Goal: Transaction & Acquisition: Purchase product/service

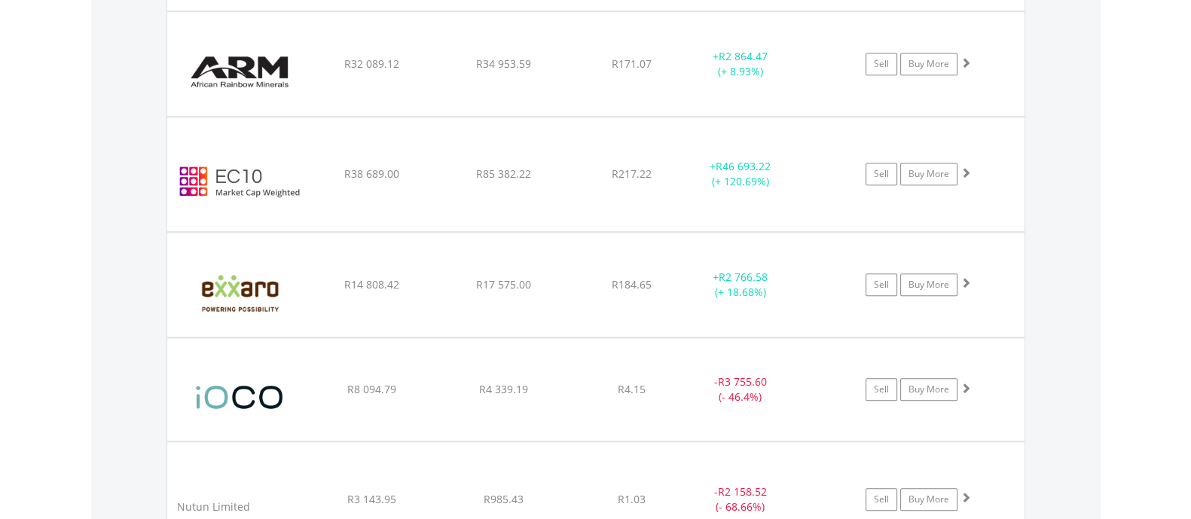
scroll to position [1319, 0]
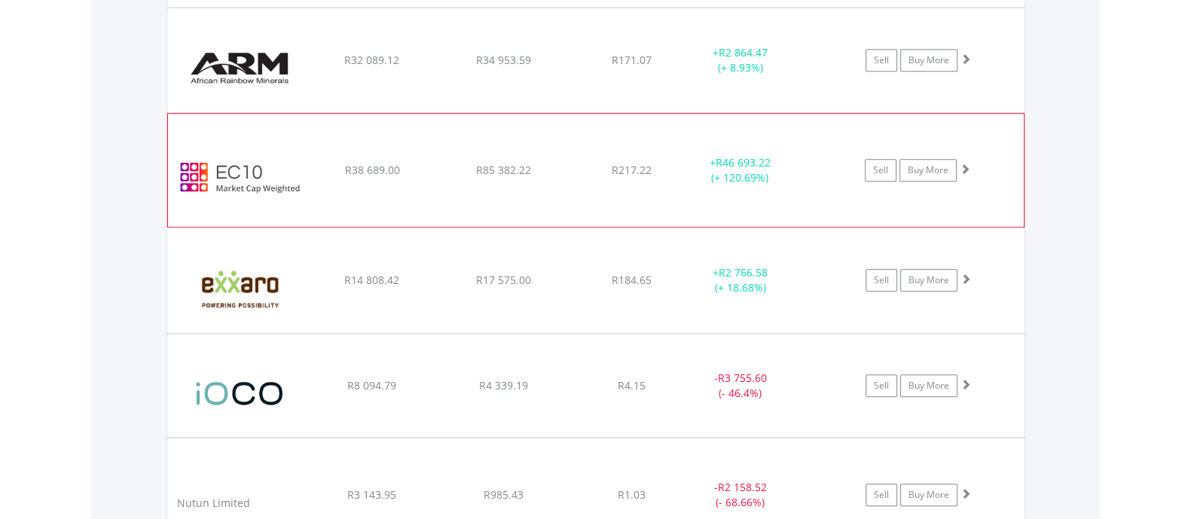
click at [948, 184] on div "﻿ EasyCrypto 10 R38 689.00 R85 382.22 R217.22 + R46 693.22 (+ 120.69%) Sell Buy…" at bounding box center [596, 170] width 856 height 113
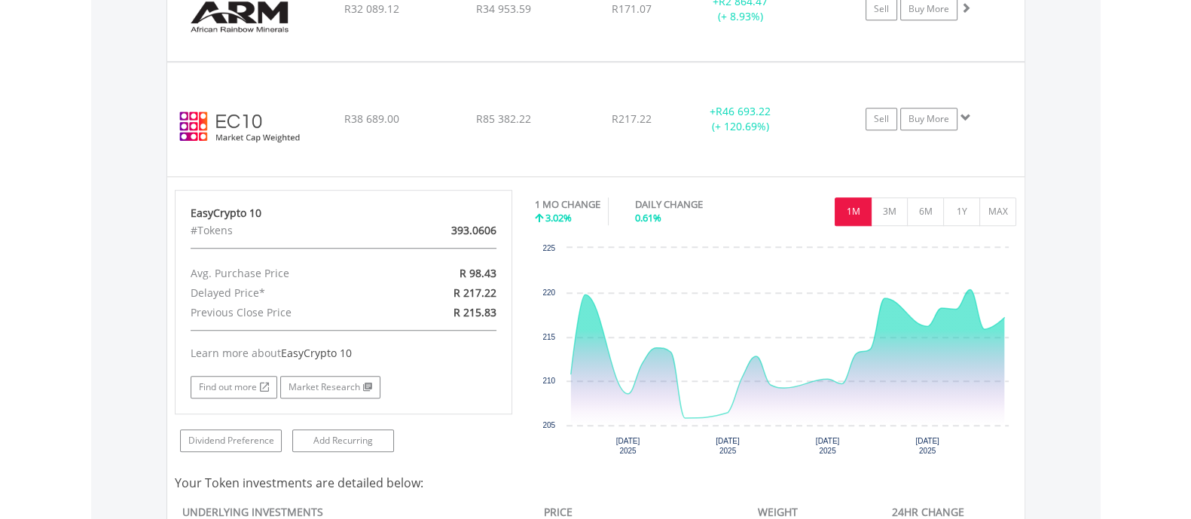
scroll to position [1355, 0]
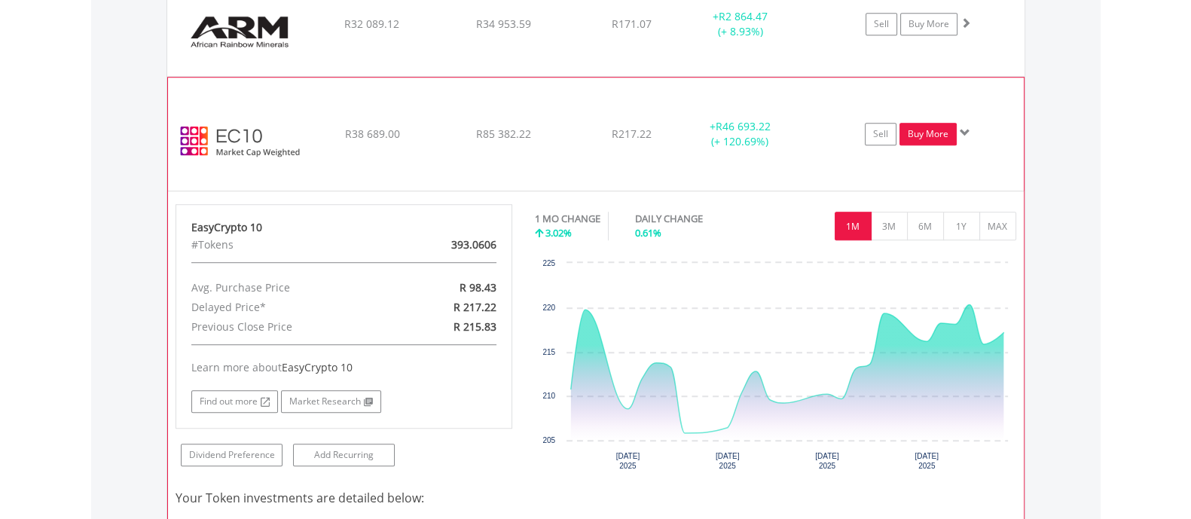
click at [939, 132] on link "Buy More" at bounding box center [927, 134] width 57 height 23
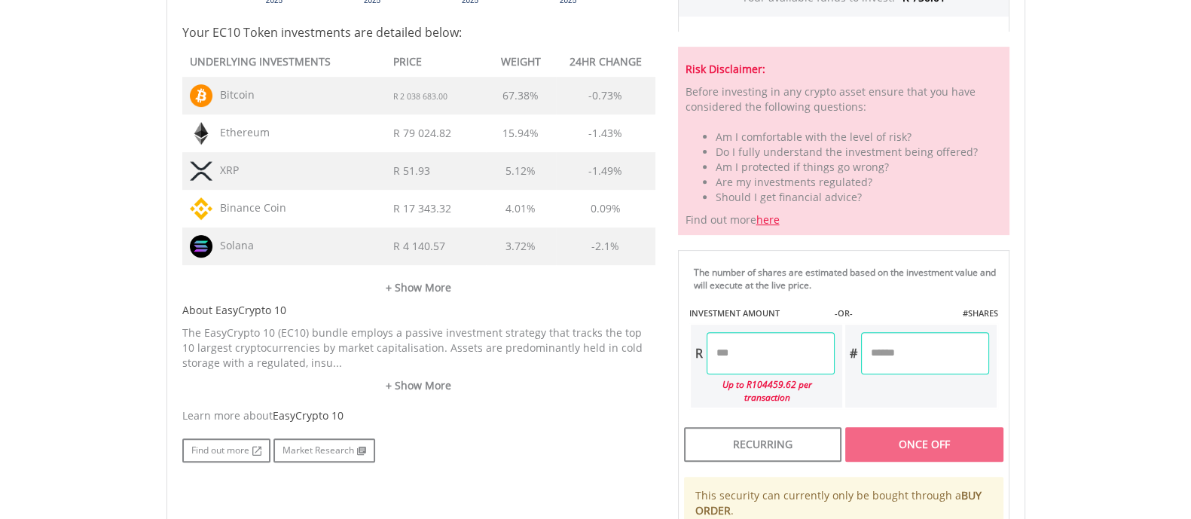
scroll to position [749, 0]
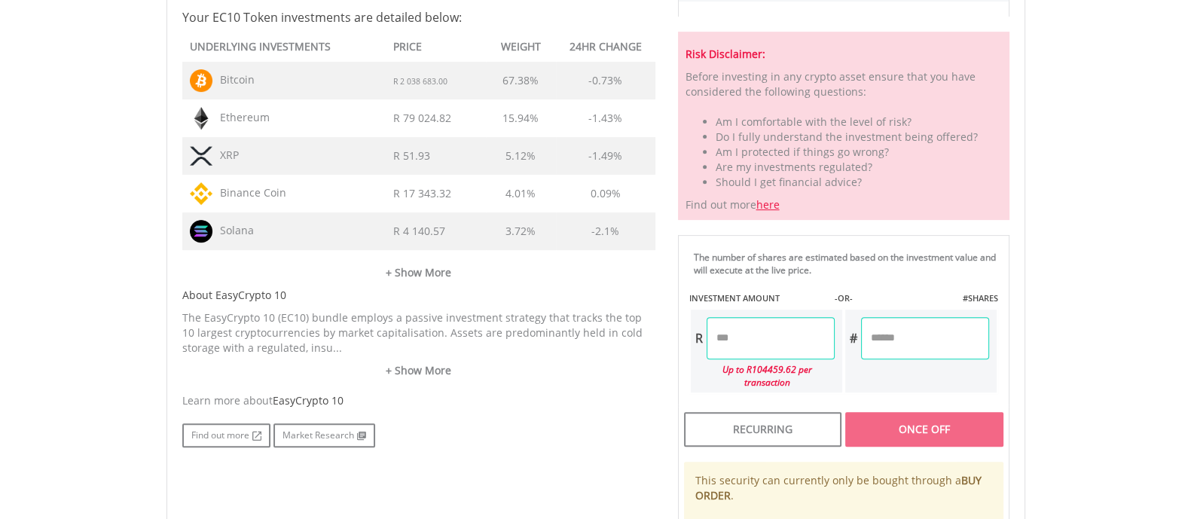
drag, startPoint x: 1201, startPoint y: 82, endPoint x: 1193, endPoint y: 304, distance: 222.4
click at [1190, 304] on html "My Investments Invest Now New Listings Sell My Recurring Investments Pending Or…" at bounding box center [595, 84] width 1191 height 1666
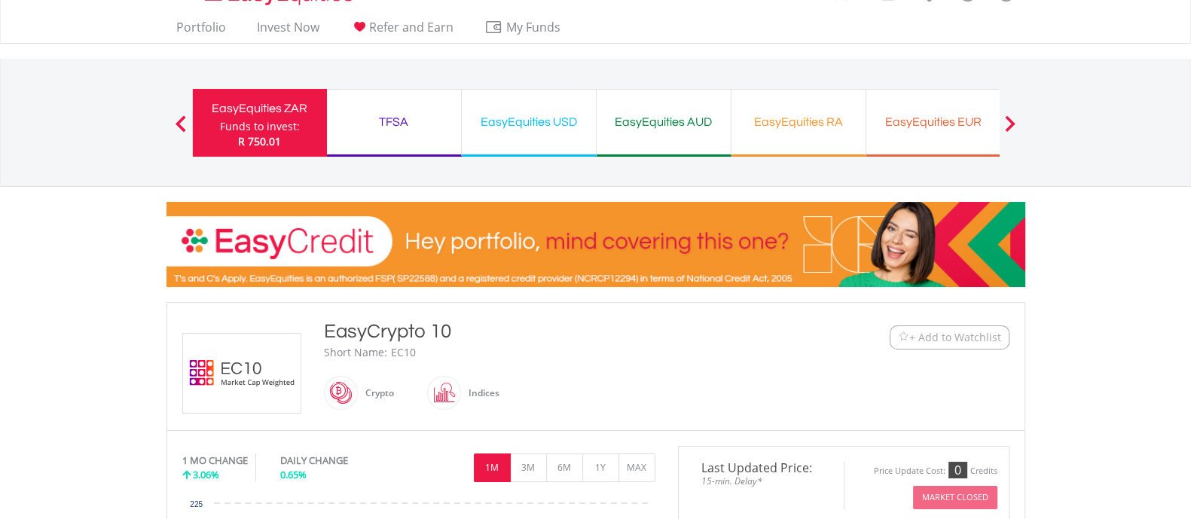
scroll to position [0, 0]
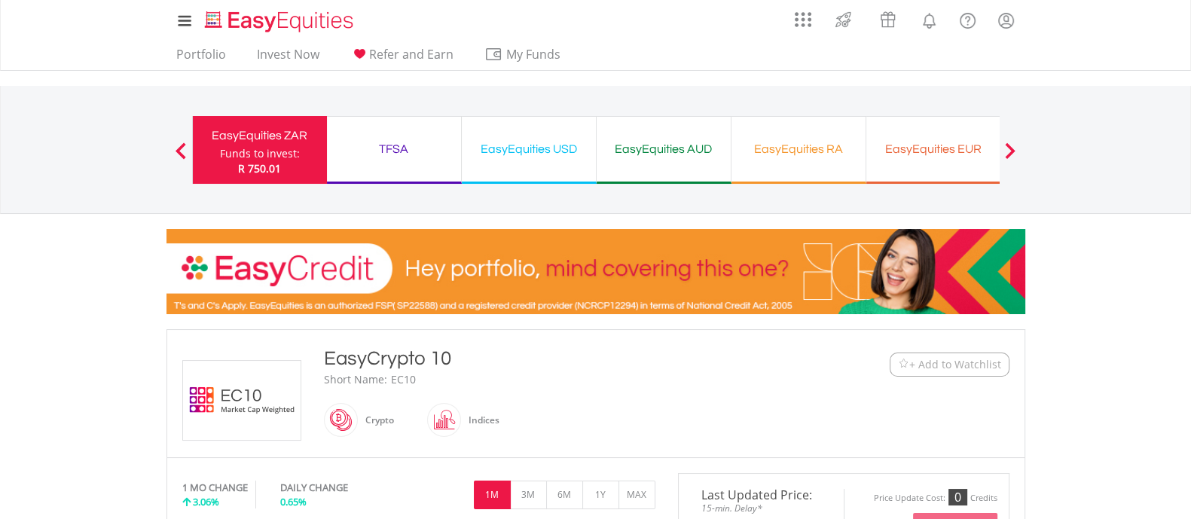
click at [433, 133] on div "TFSA Funds to invest: R 750.01" at bounding box center [394, 150] width 135 height 68
click at [362, 158] on div "TFSA" at bounding box center [394, 149] width 116 height 21
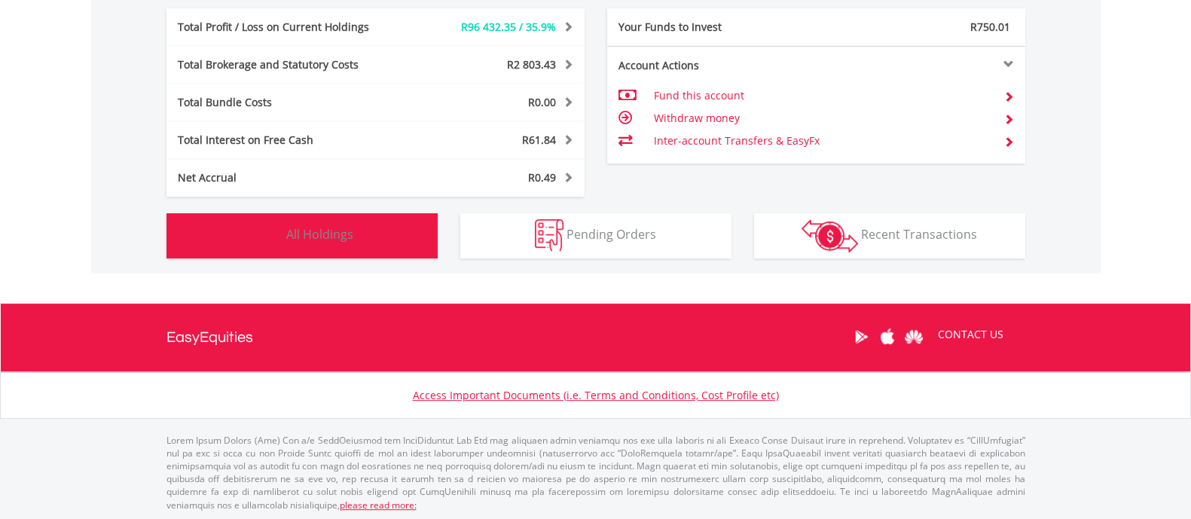
scroll to position [145, 286]
click at [399, 235] on button "Holdings All Holdings" at bounding box center [301, 235] width 271 height 45
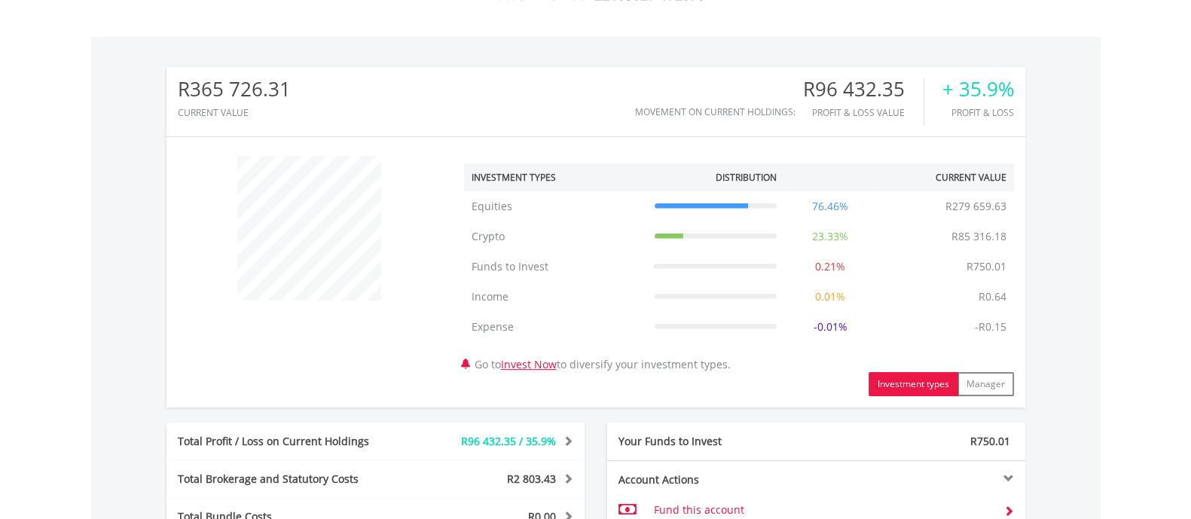
scroll to position [0, 0]
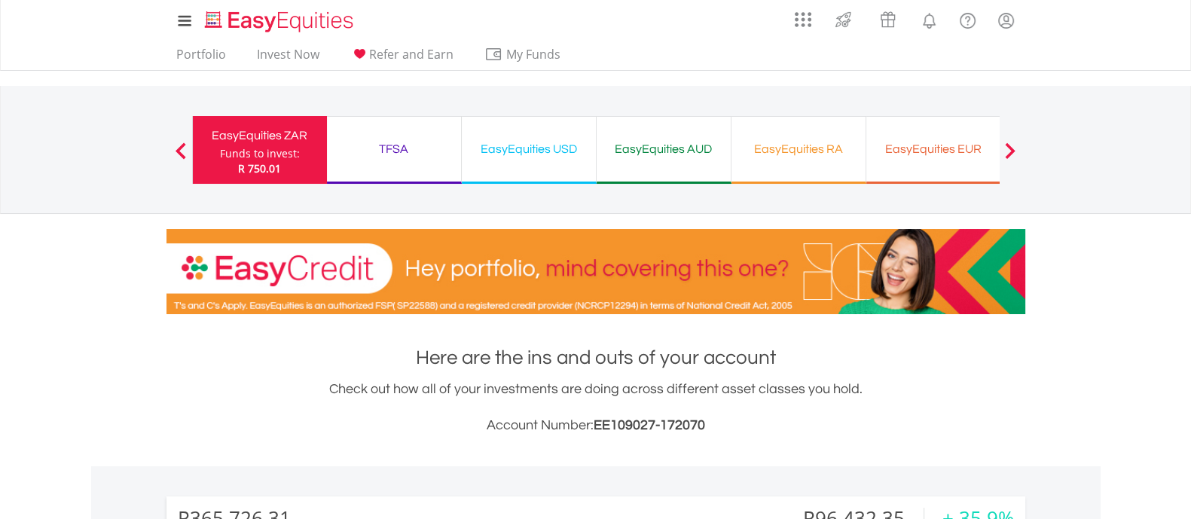
click at [554, 145] on div "EasyEquities USD" at bounding box center [529, 149] width 116 height 21
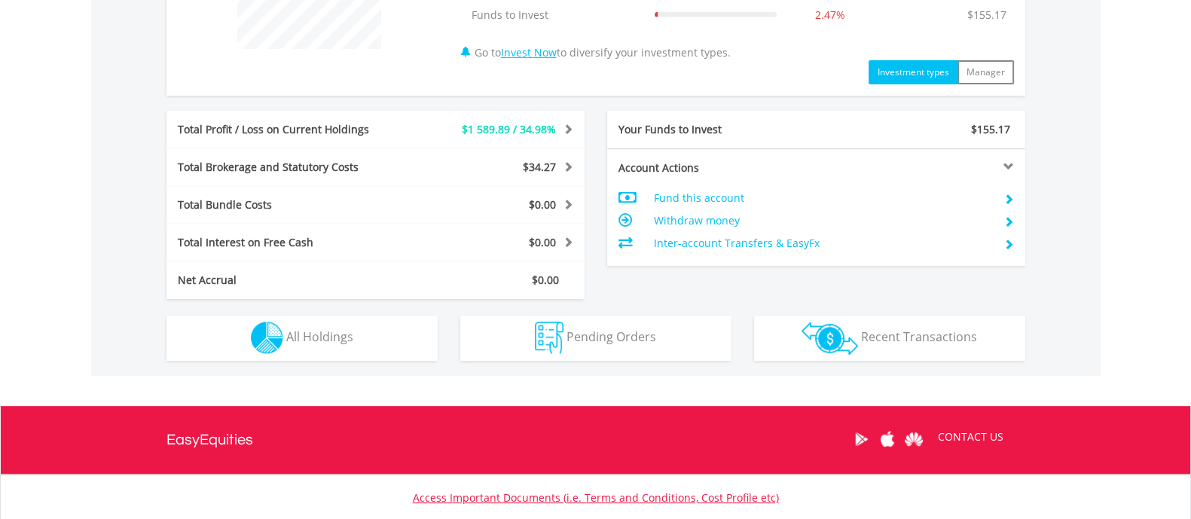
scroll to position [730, 0]
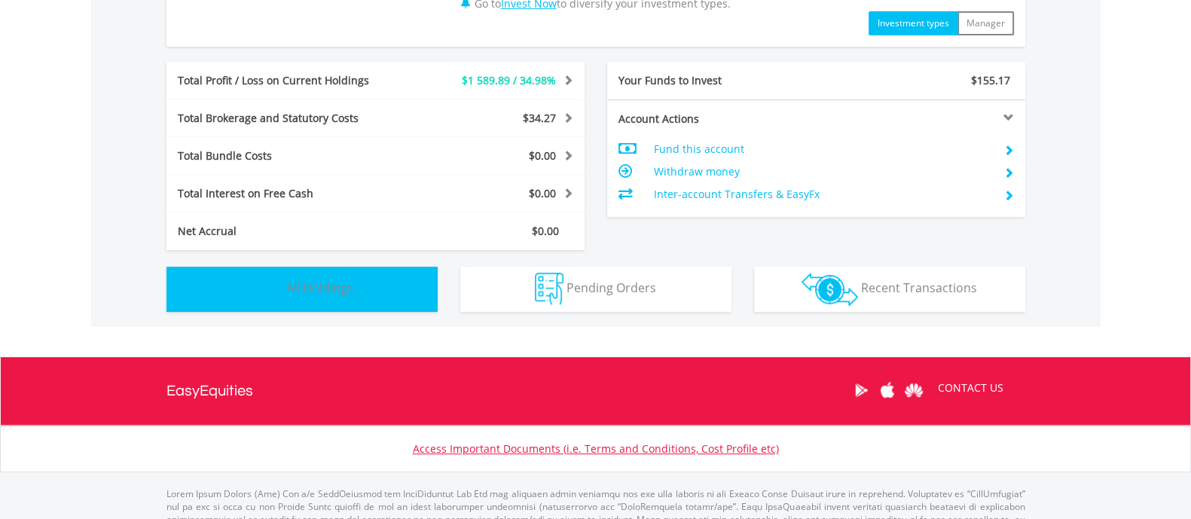
click at [409, 274] on button "Holdings All Holdings" at bounding box center [301, 289] width 271 height 45
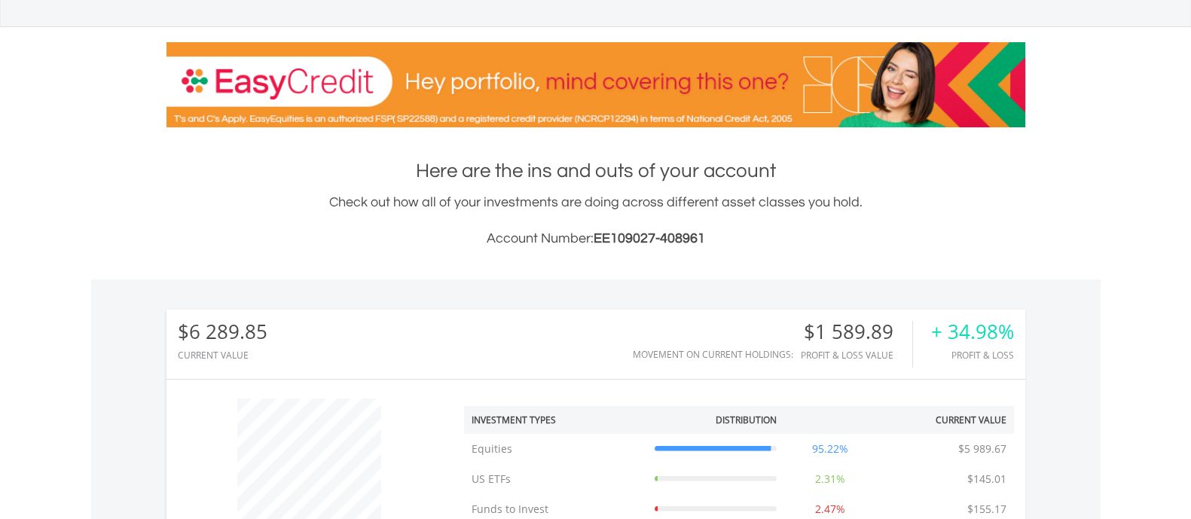
scroll to position [0, 0]
